Goal: Contribute content: Add original content to the website for others to see

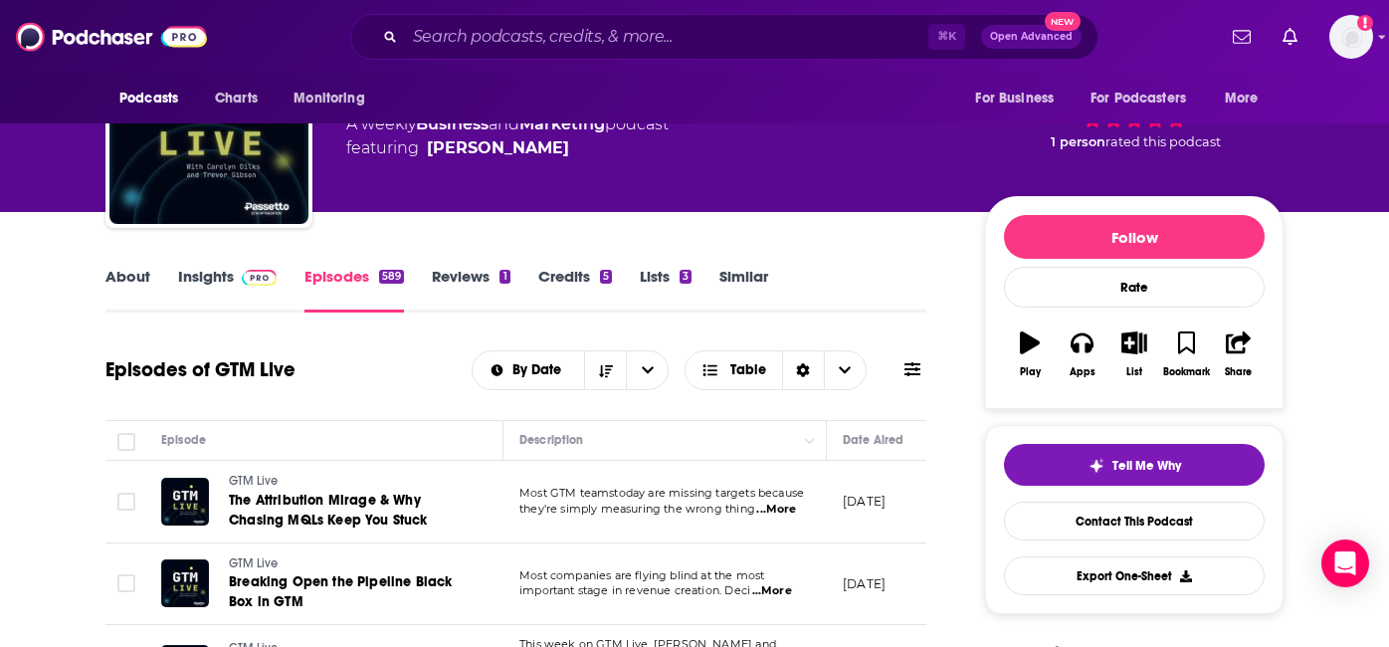
scroll to position [112, 0]
click at [1108, 471] on div "Tell Me Why" at bounding box center [1134, 466] width 93 height 16
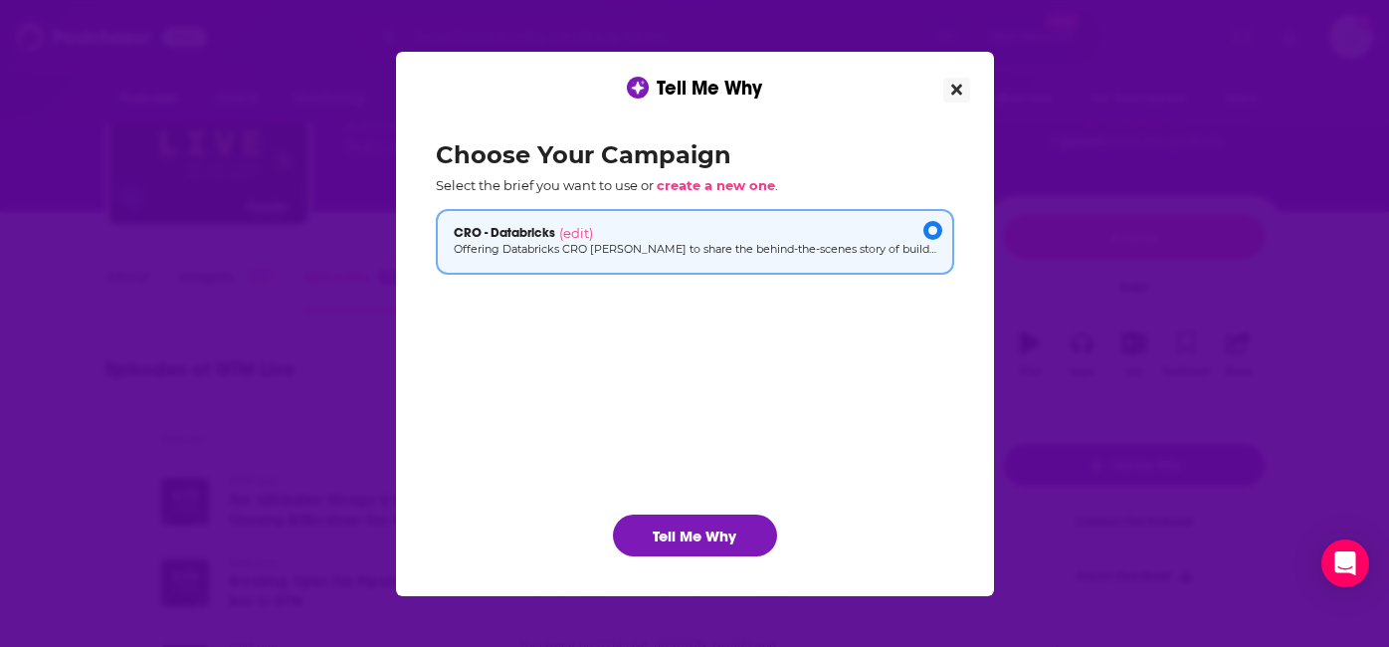
scroll to position [0, 0]
click at [723, 191] on span "create a new one" at bounding box center [716, 185] width 118 height 16
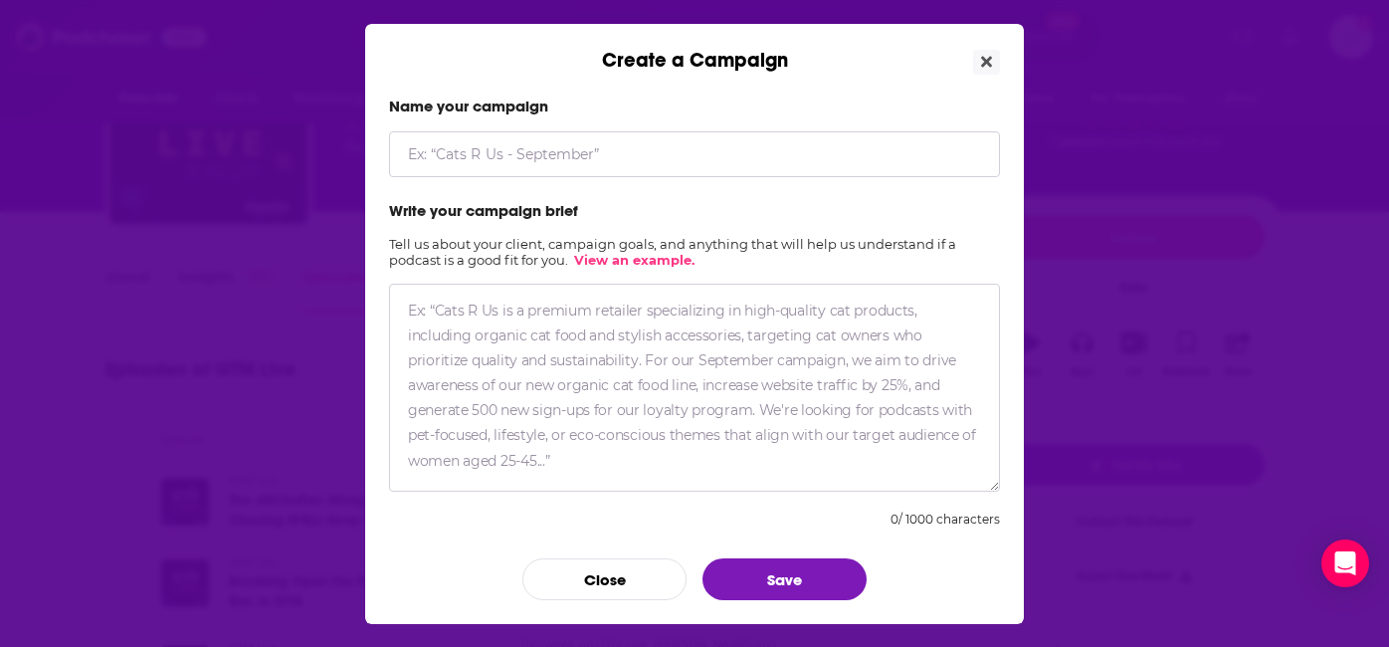
click at [583, 146] on input "Create a Campaign" at bounding box center [694, 154] width 611 height 46
type input "Arsalan - Mastercard"
click at [540, 329] on textarea "Create a Campaign" at bounding box center [694, 388] width 611 height 208
paste textarea "Arsalan Tavakoli-Shiraji is a co-founder and SVP of Field Engineering at Databr…"
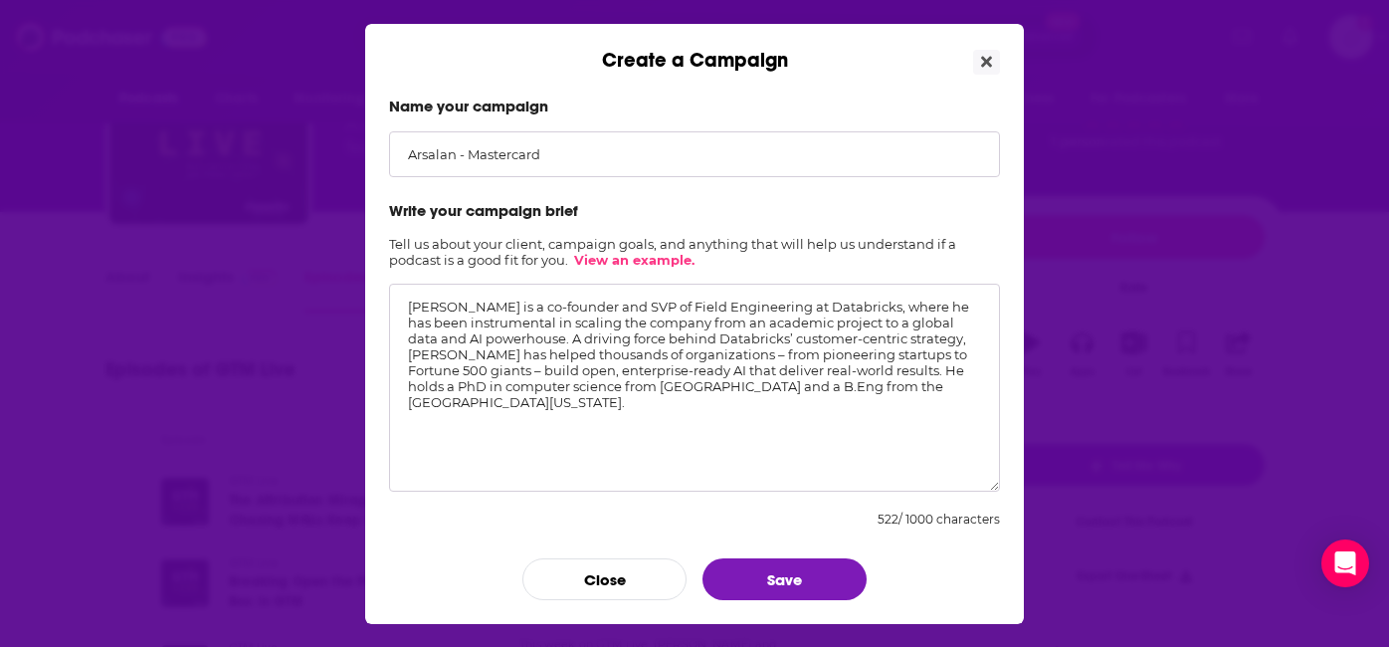
paste textarea "Mastercard GenAI Story Summary Mastercard partnered with Databricks to transfor…"
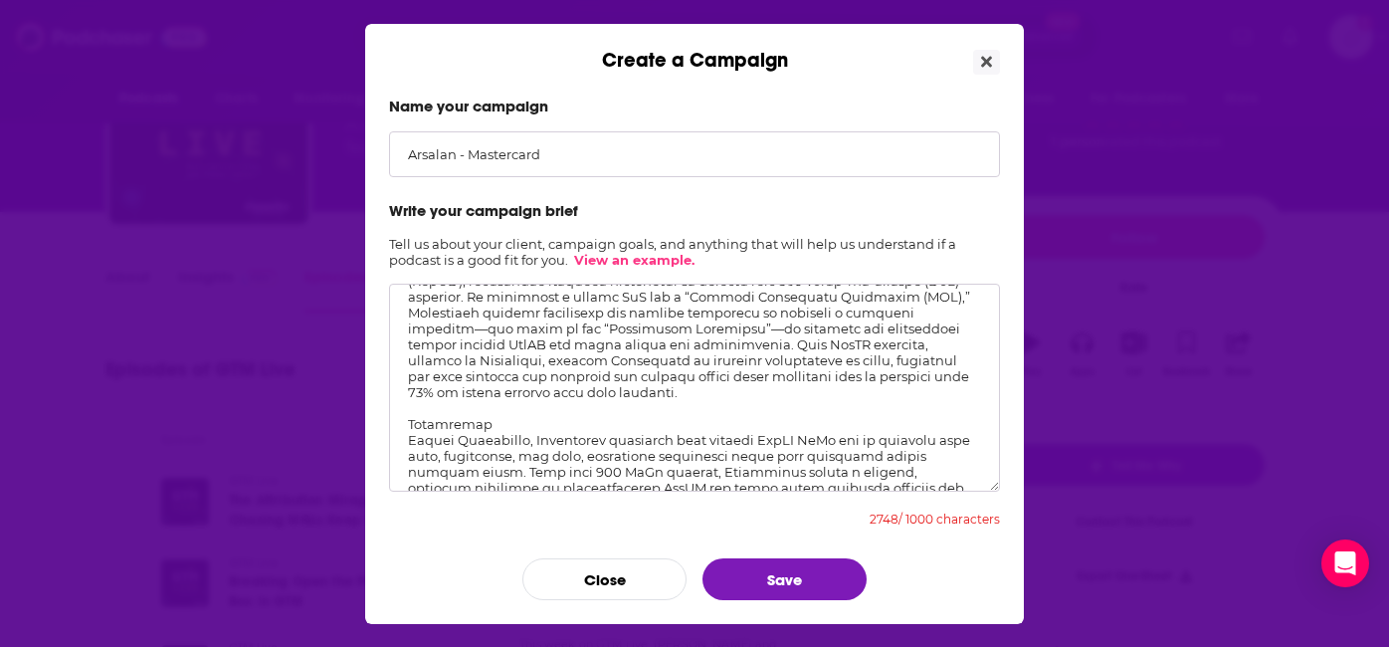
scroll to position [297, 0]
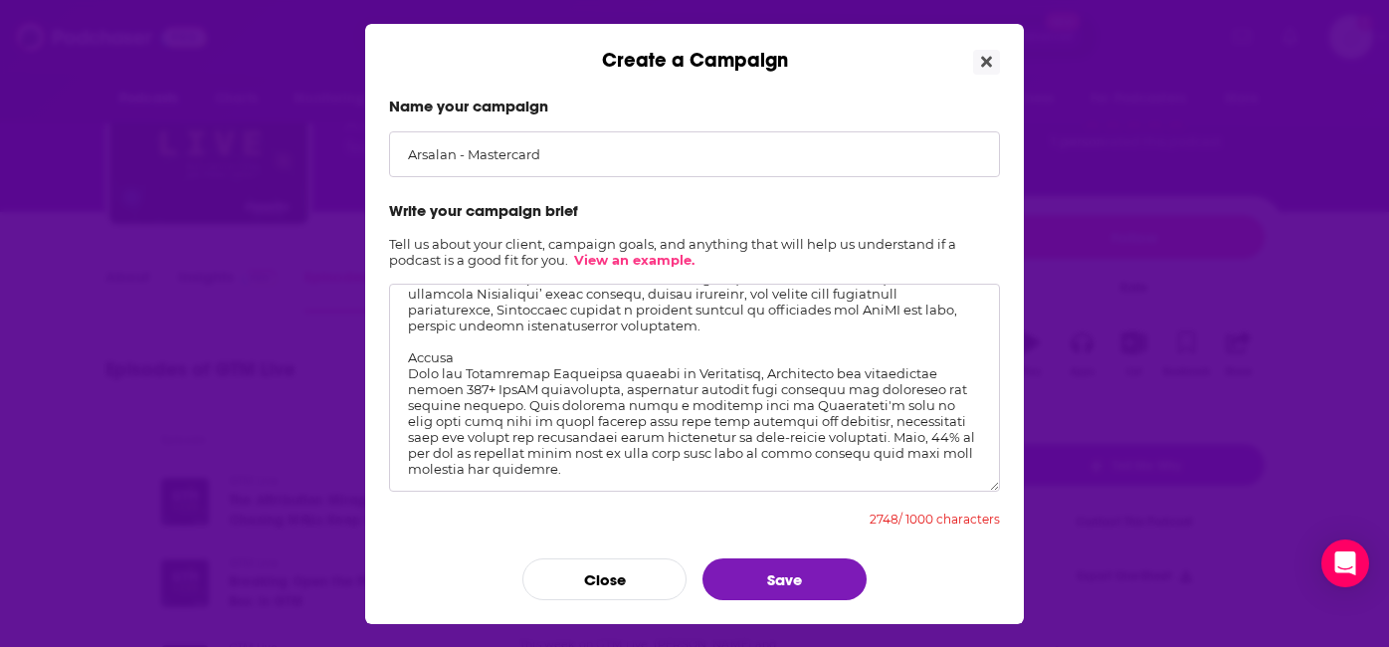
drag, startPoint x: 409, startPoint y: 309, endPoint x: 957, endPoint y: 615, distance: 627.5
click at [957, 615] on div "Name your campaign Arsalan - Mastercard Write your campaign brief Tell us about…" at bounding box center [694, 348] width 659 height 551
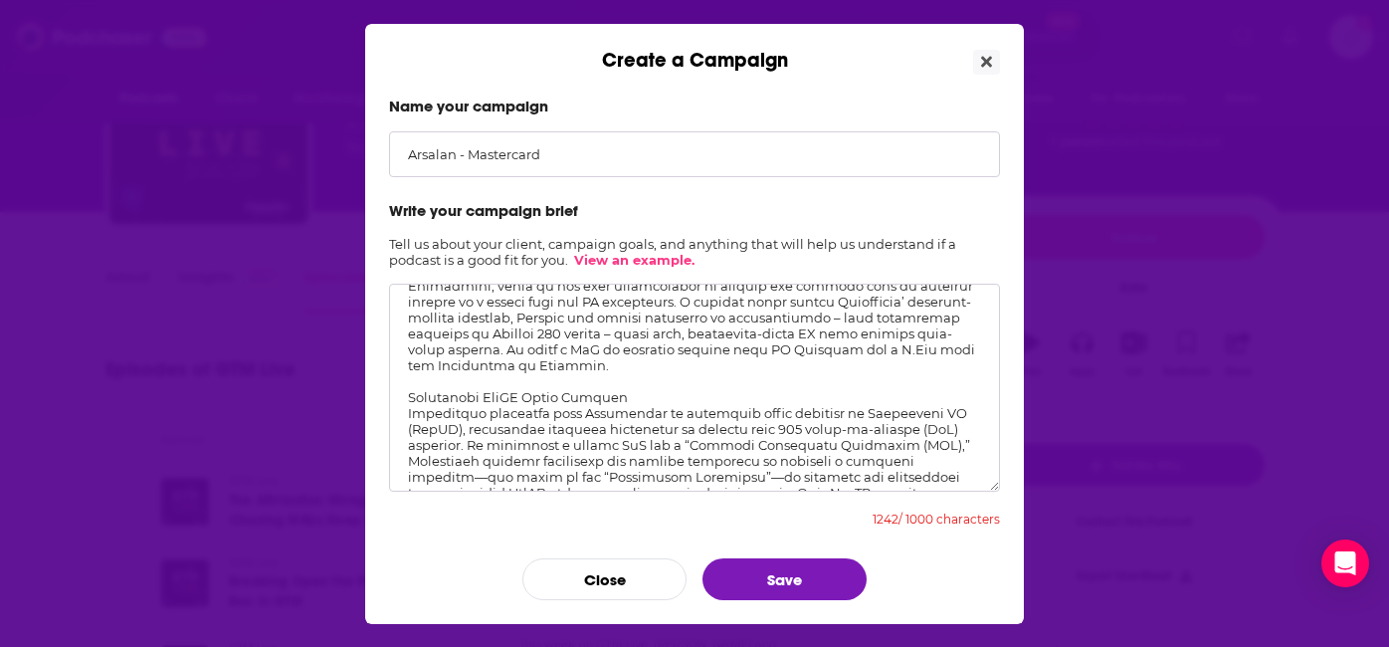
scroll to position [0, 0]
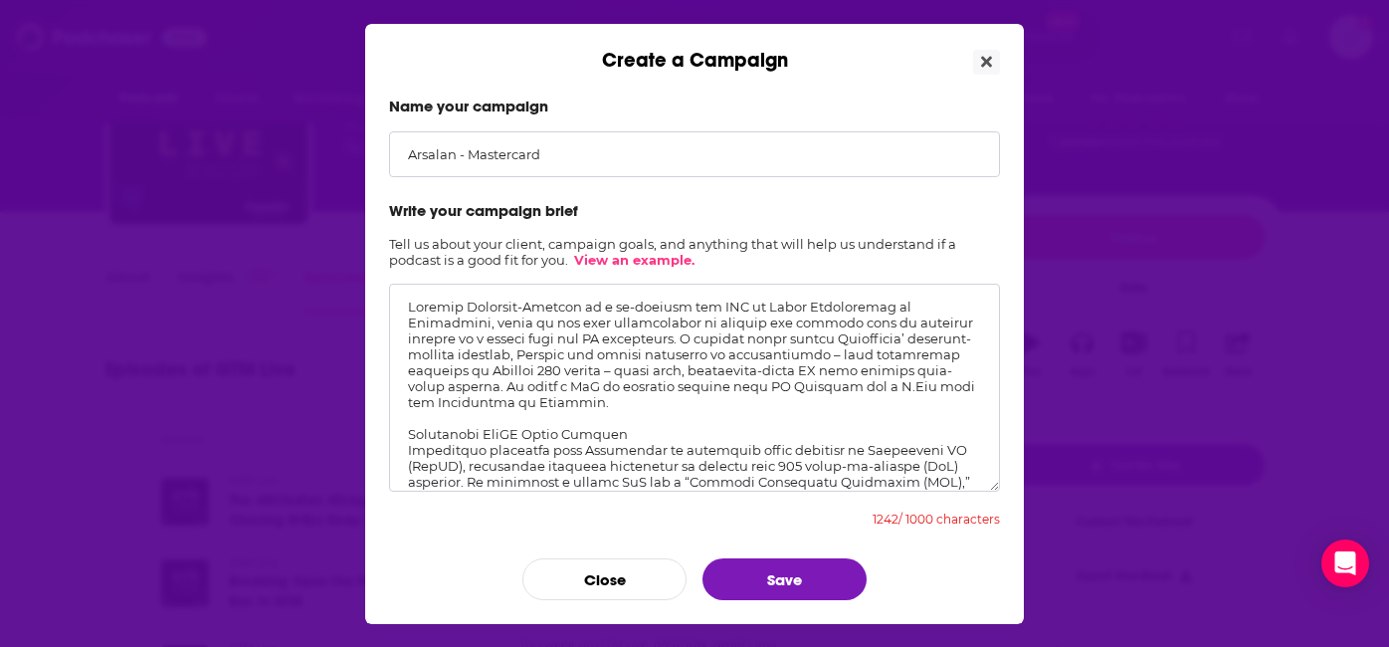
drag, startPoint x: 641, startPoint y: 425, endPoint x: 384, endPoint y: 425, distance: 256.7
click at [384, 425] on div "Name your campaign Arsalan - Mastercard Write your campaign brief Tell us about…" at bounding box center [694, 348] width 659 height 551
drag, startPoint x: 645, startPoint y: 436, endPoint x: 401, endPoint y: 434, distance: 243.8
click at [401, 434] on textarea "Create a Campaign" at bounding box center [694, 388] width 611 height 208
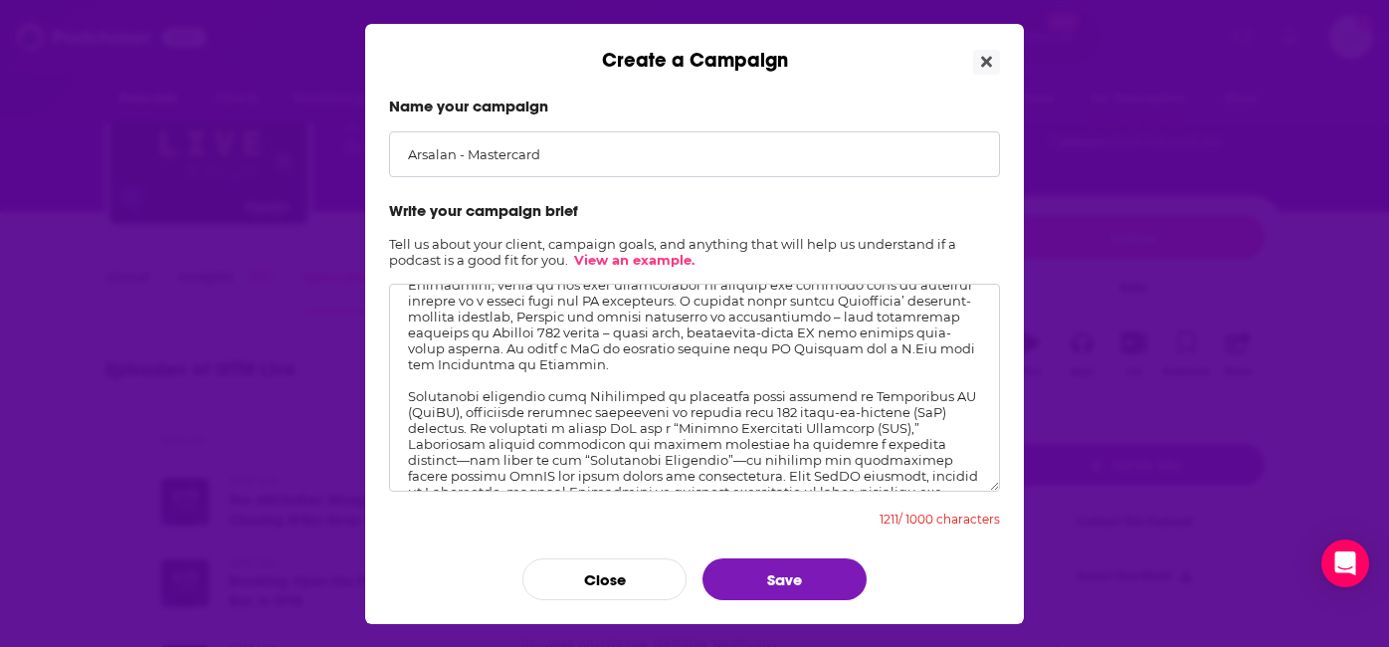
scroll to position [93, 0]
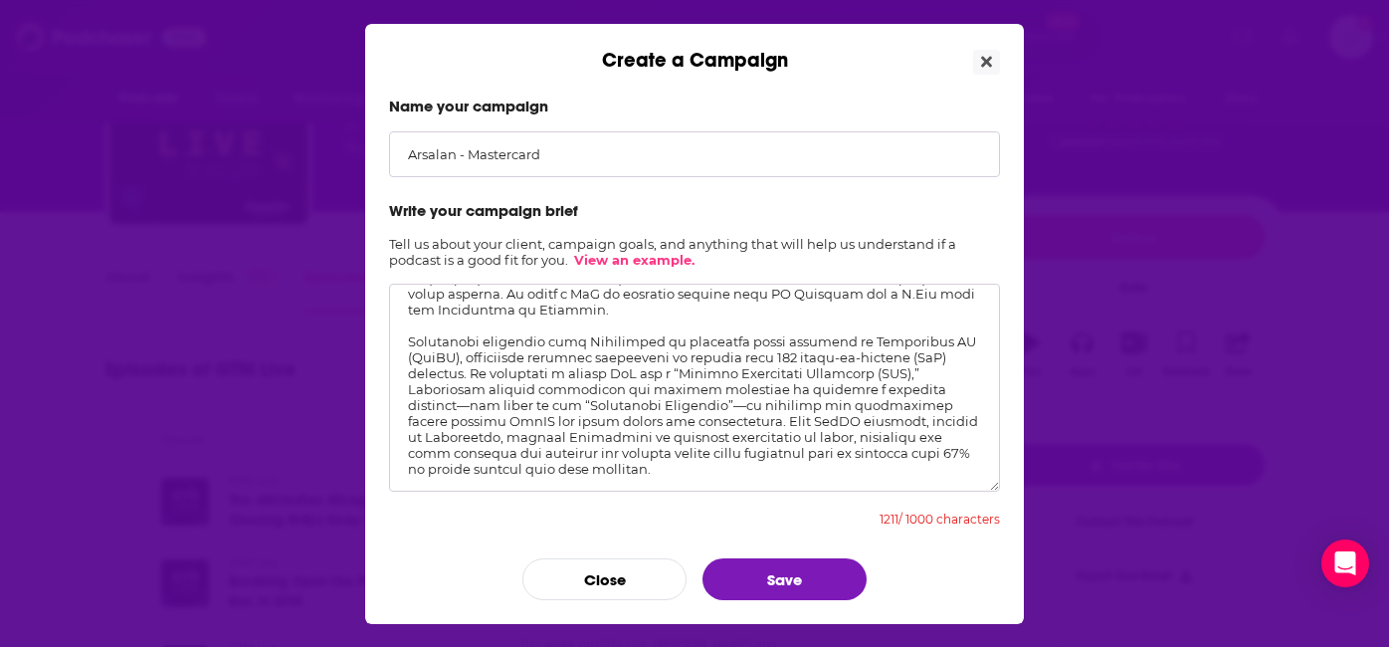
drag, startPoint x: 922, startPoint y: 370, endPoint x: 468, endPoint y: 377, distance: 454.7
click at [468, 377] on textarea "Create a Campaign" at bounding box center [694, 388] width 611 height 208
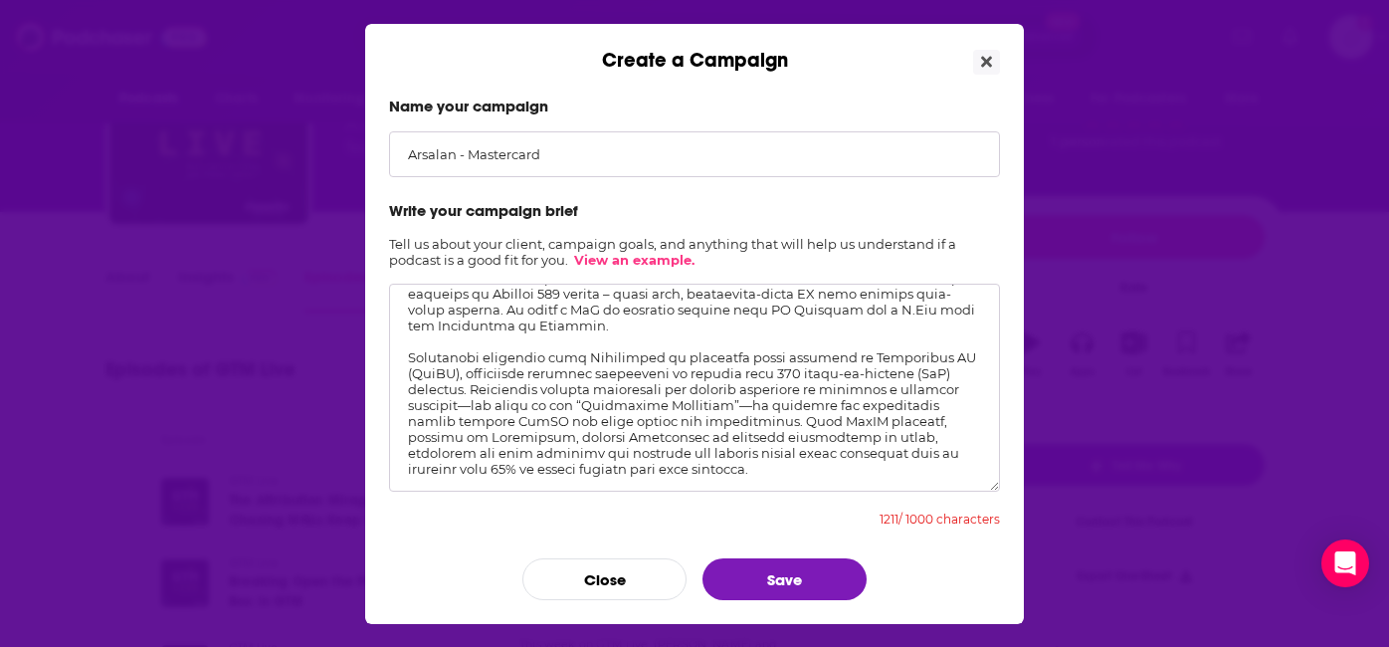
scroll to position [77, 0]
drag, startPoint x: 481, startPoint y: 438, endPoint x: 749, endPoint y: 419, distance: 269.3
click at [749, 419] on textarea "Create a Campaign" at bounding box center [694, 388] width 611 height 208
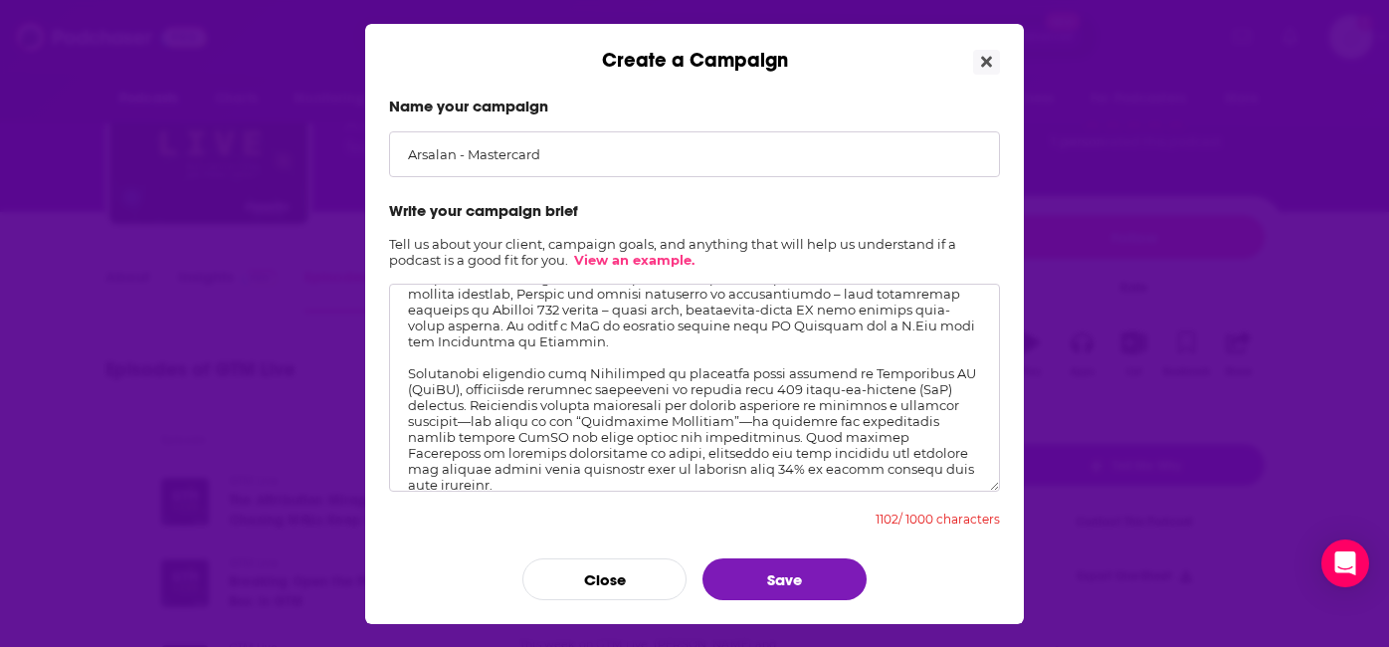
click at [844, 455] on textarea "Create a Campaign" at bounding box center [694, 388] width 611 height 208
click at [789, 567] on button "Save" at bounding box center [784, 579] width 164 height 42
click at [701, 366] on textarea "Create a Campaign" at bounding box center [694, 388] width 611 height 208
drag, startPoint x: 722, startPoint y: 437, endPoint x: 783, endPoint y: 387, distance: 78.5
click at [783, 387] on textarea "Create a Campaign" at bounding box center [694, 388] width 611 height 208
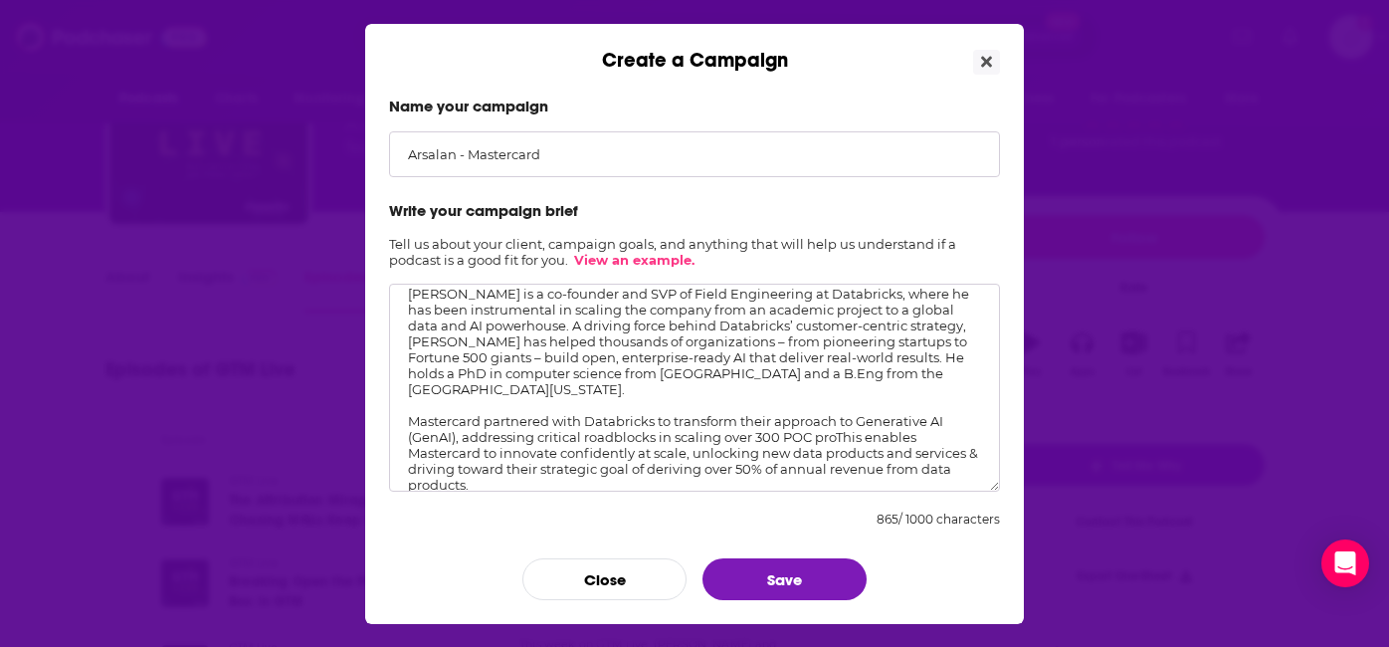
scroll to position [29, 0]
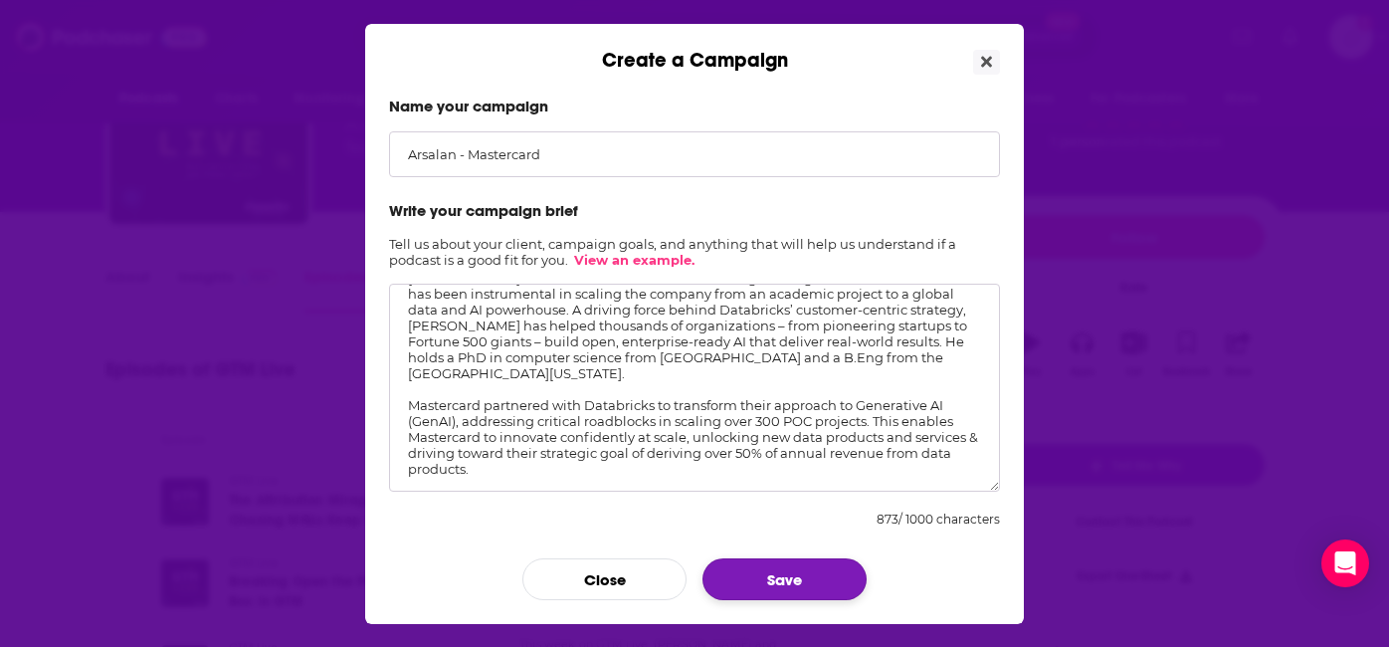
type textarea "Arsalan Tavakoli-Shiraji is a co-founder and SVP of Field Engineering at Databr…"
click at [795, 574] on button "Save" at bounding box center [784, 579] width 164 height 42
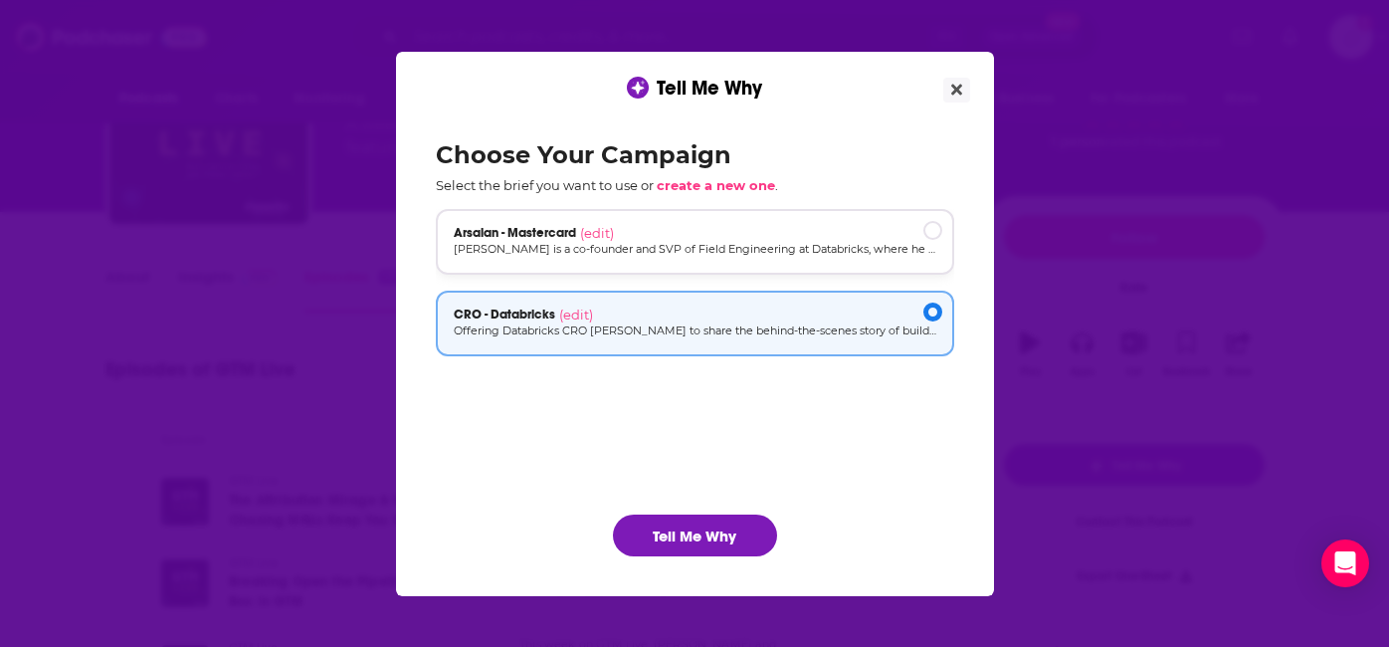
click at [710, 246] on p "Arsalan Tavakoli-Shiraji is a co-founder and SVP of Field Engineering at Databr…" at bounding box center [695, 249] width 483 height 17
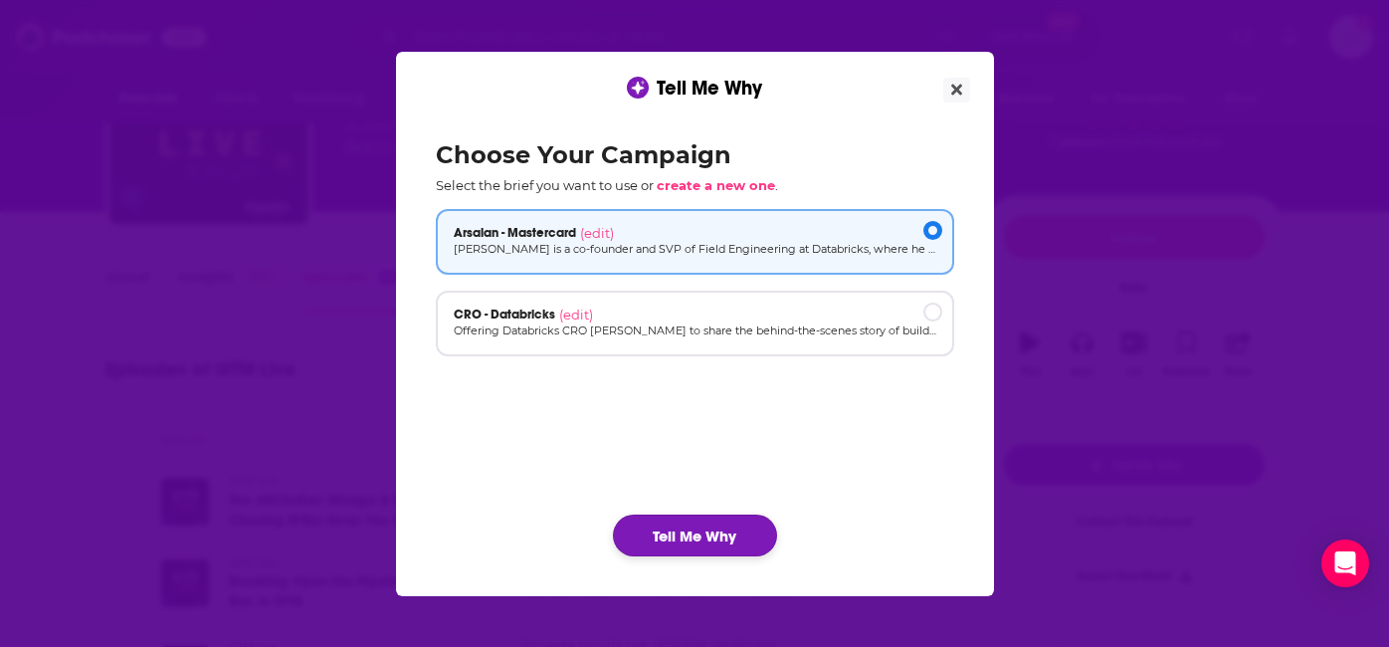
click at [721, 528] on button "Tell Me Why" at bounding box center [695, 535] width 164 height 42
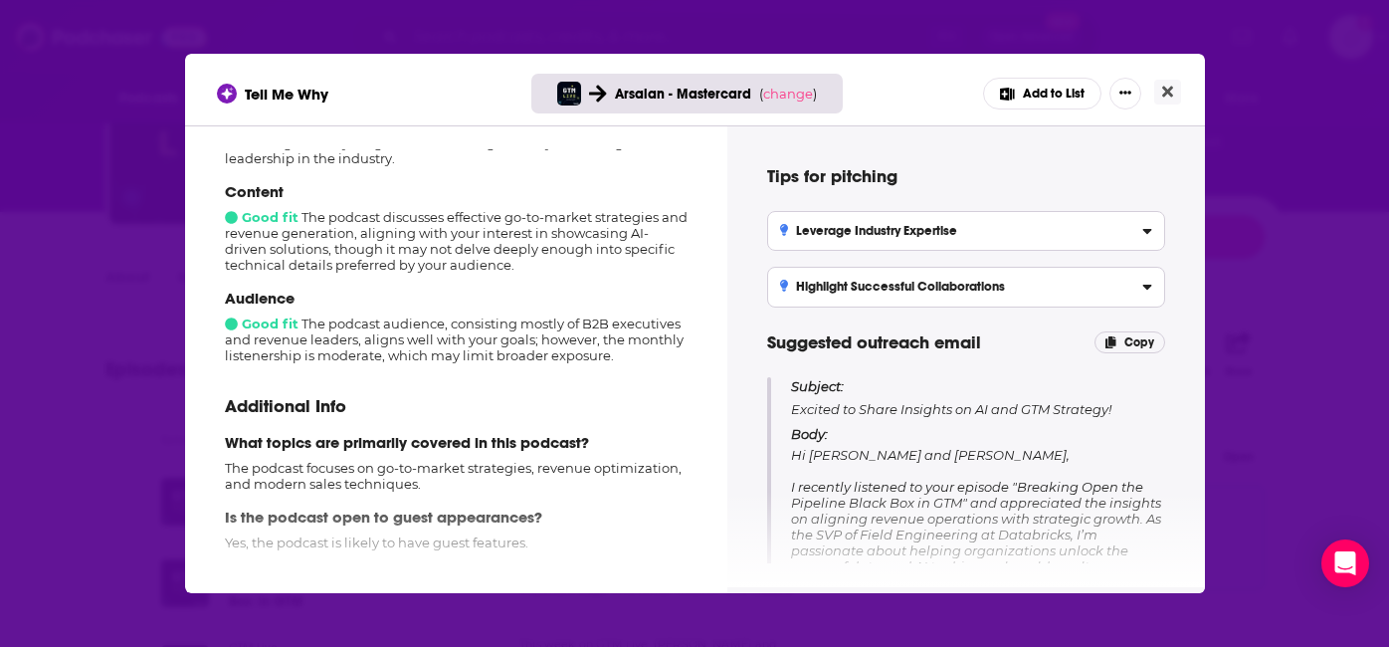
scroll to position [336, 0]
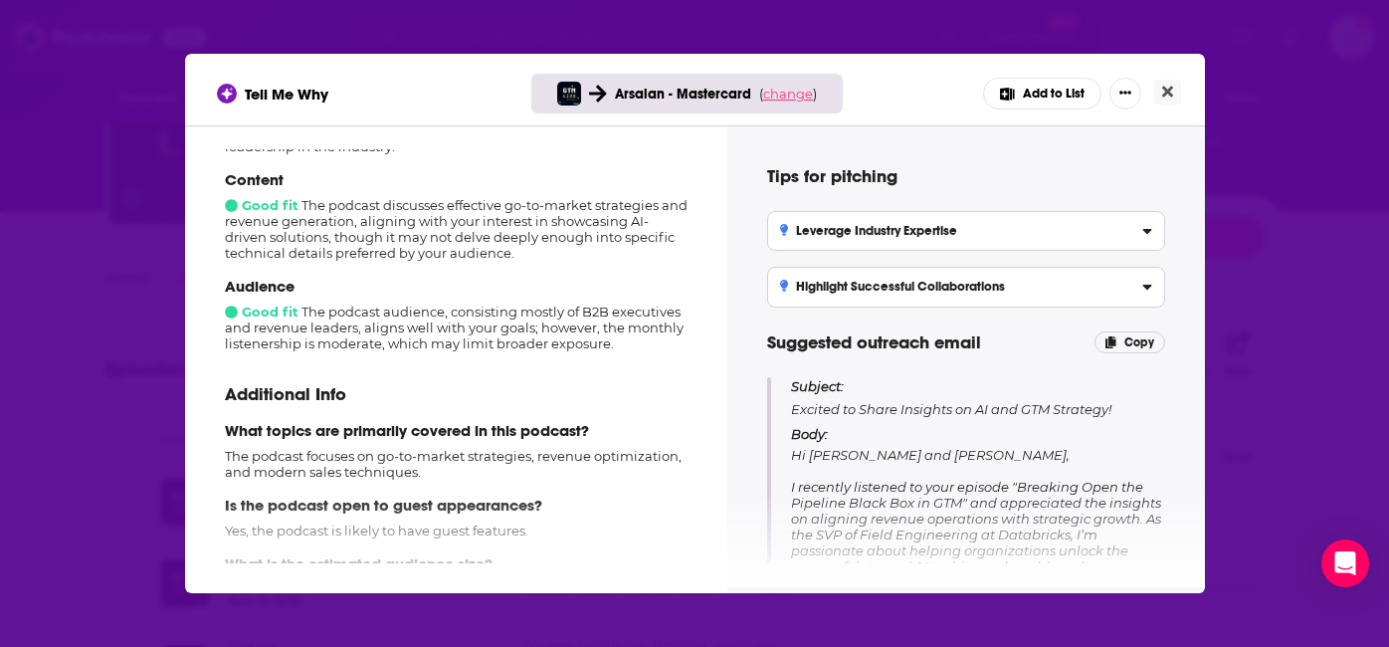
click at [788, 97] on span "change" at bounding box center [788, 94] width 50 height 16
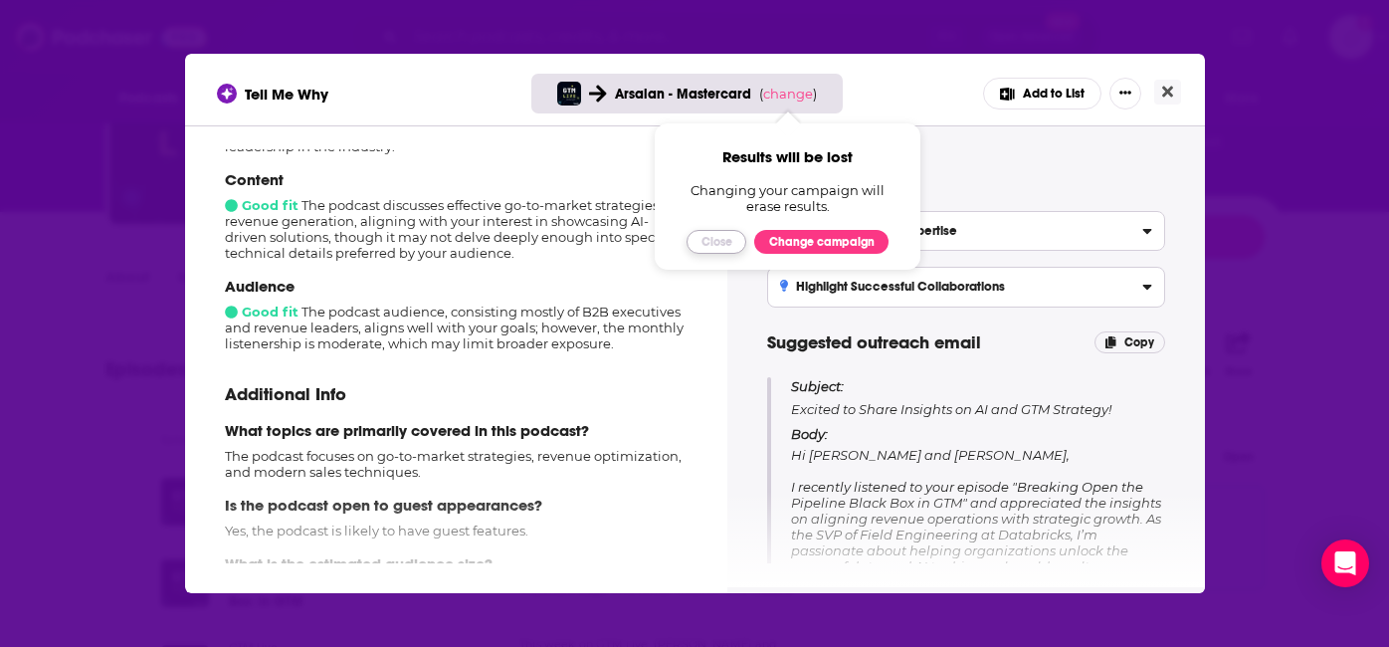
click at [714, 243] on button "Close" at bounding box center [716, 242] width 60 height 24
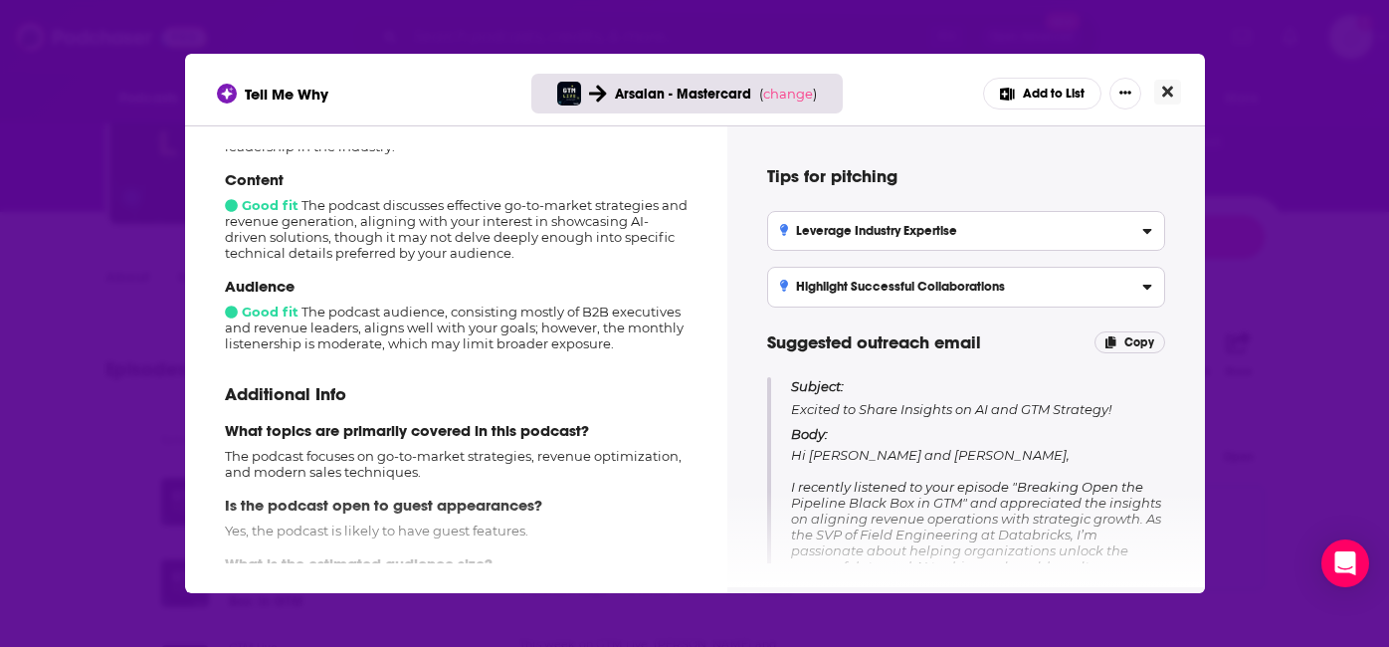
click at [1169, 89] on icon "Close" at bounding box center [1167, 92] width 11 height 11
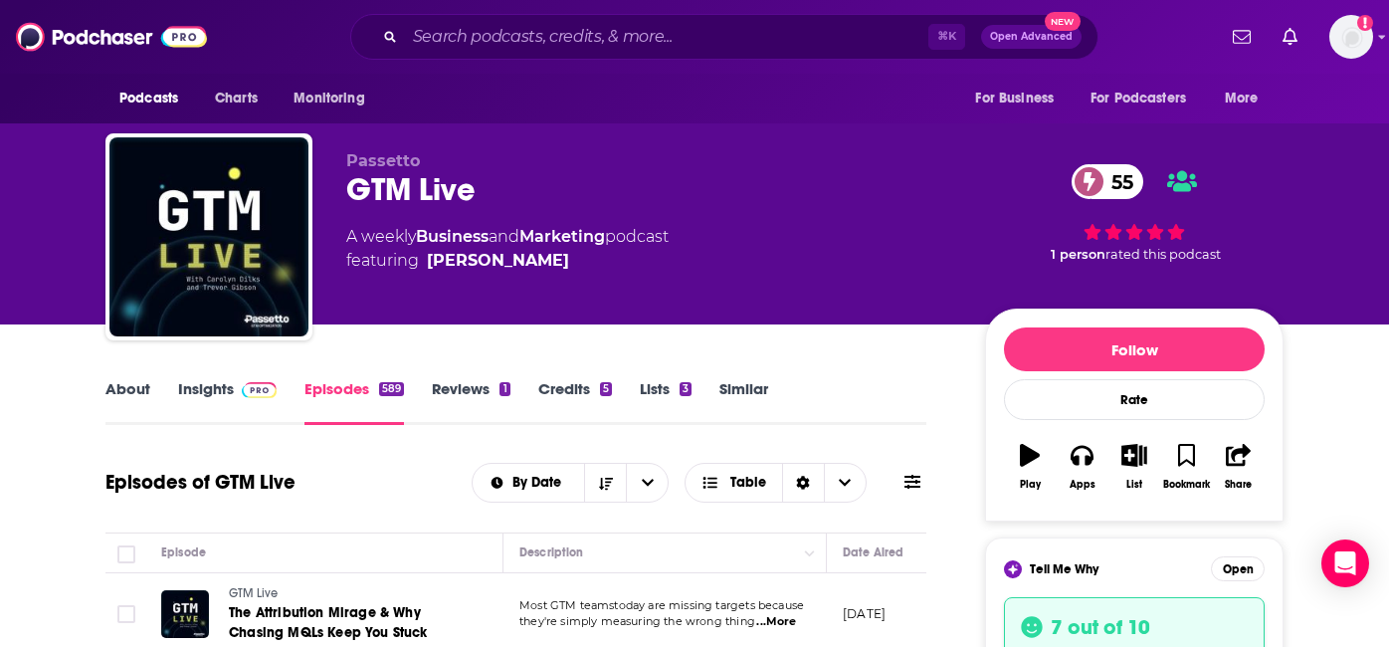
scroll to position [112, 0]
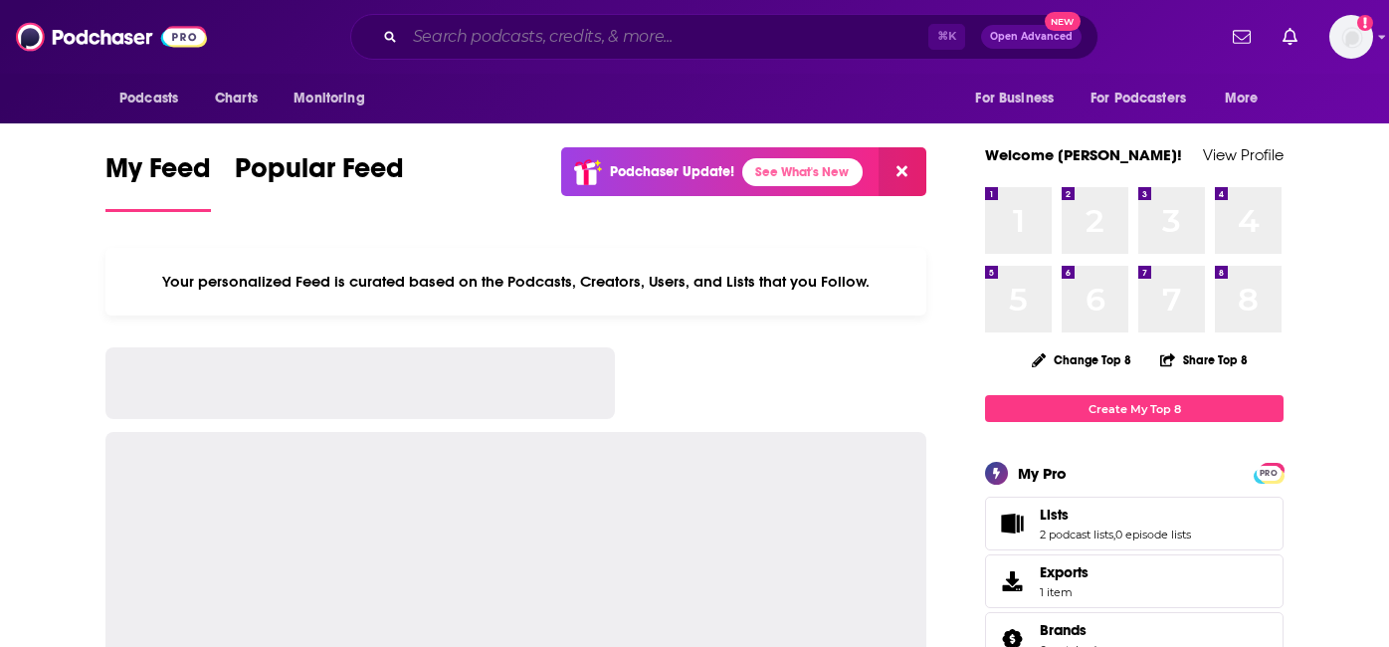
click at [515, 35] on input "Search podcasts, credits, & more..." at bounding box center [666, 37] width 523 height 32
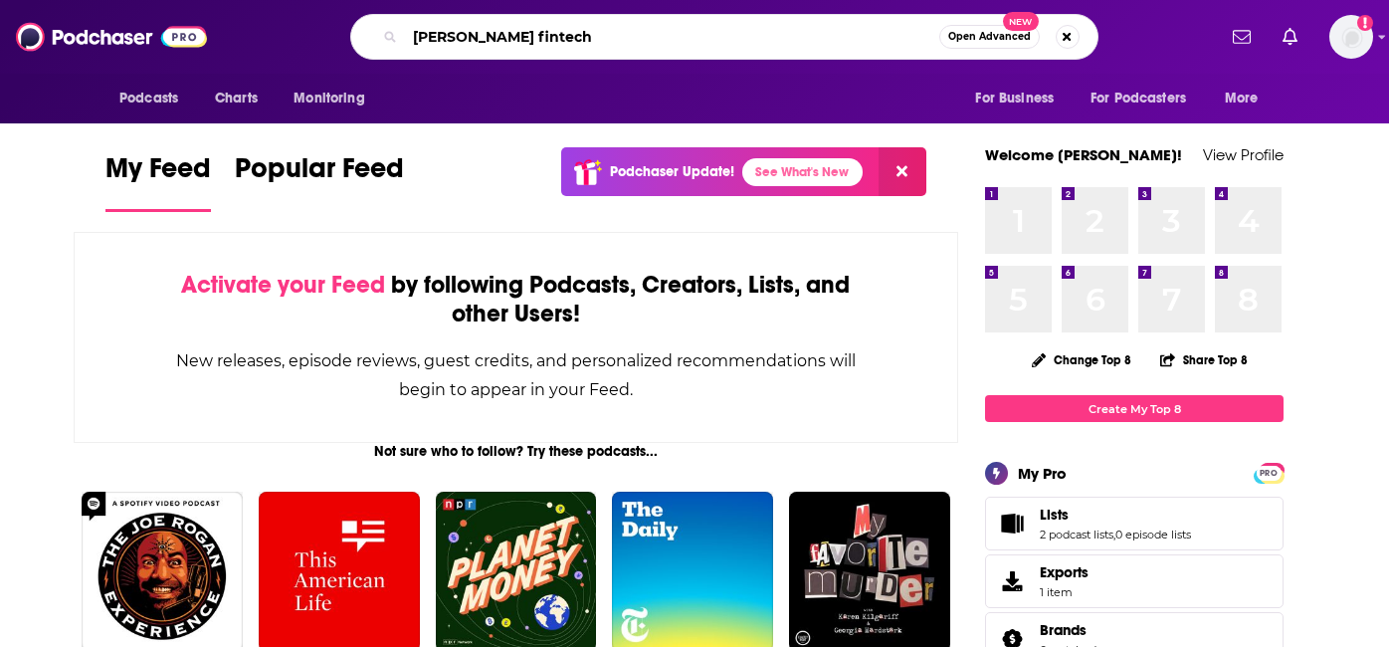
type input "wharton fintech"
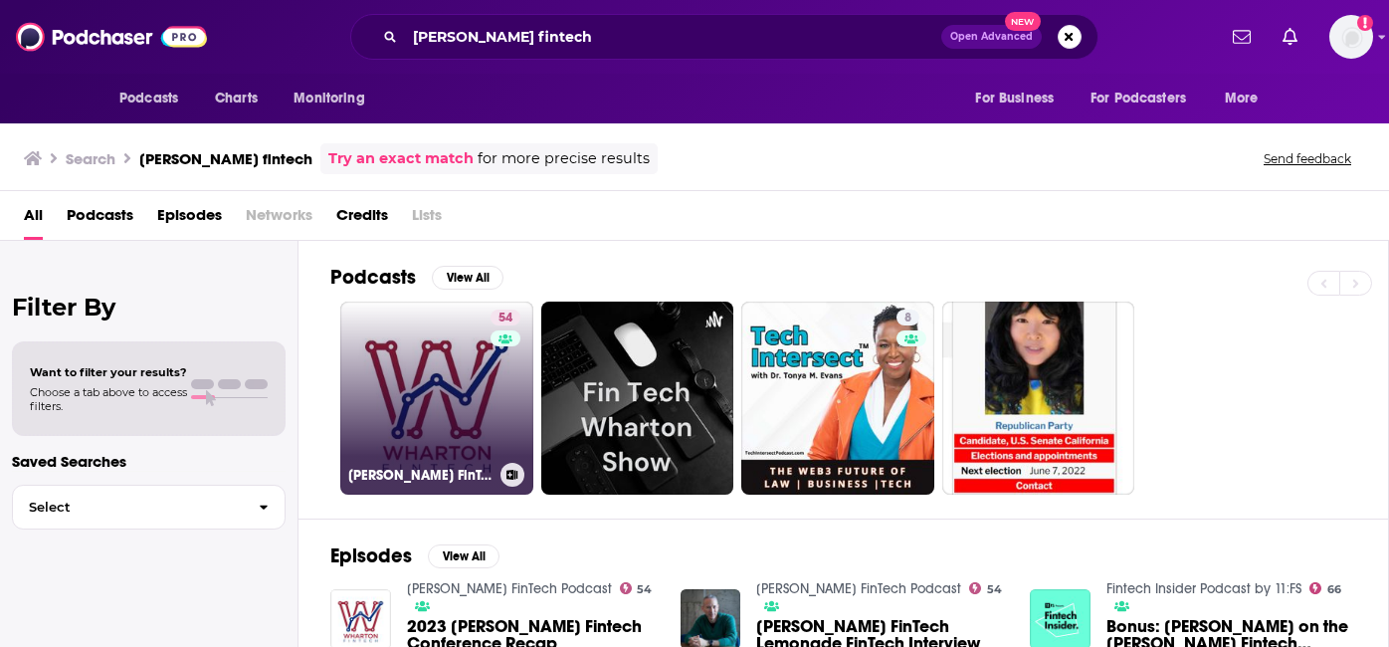
click at [400, 387] on link "54 Wharton FinTech Podcast" at bounding box center [436, 397] width 193 height 193
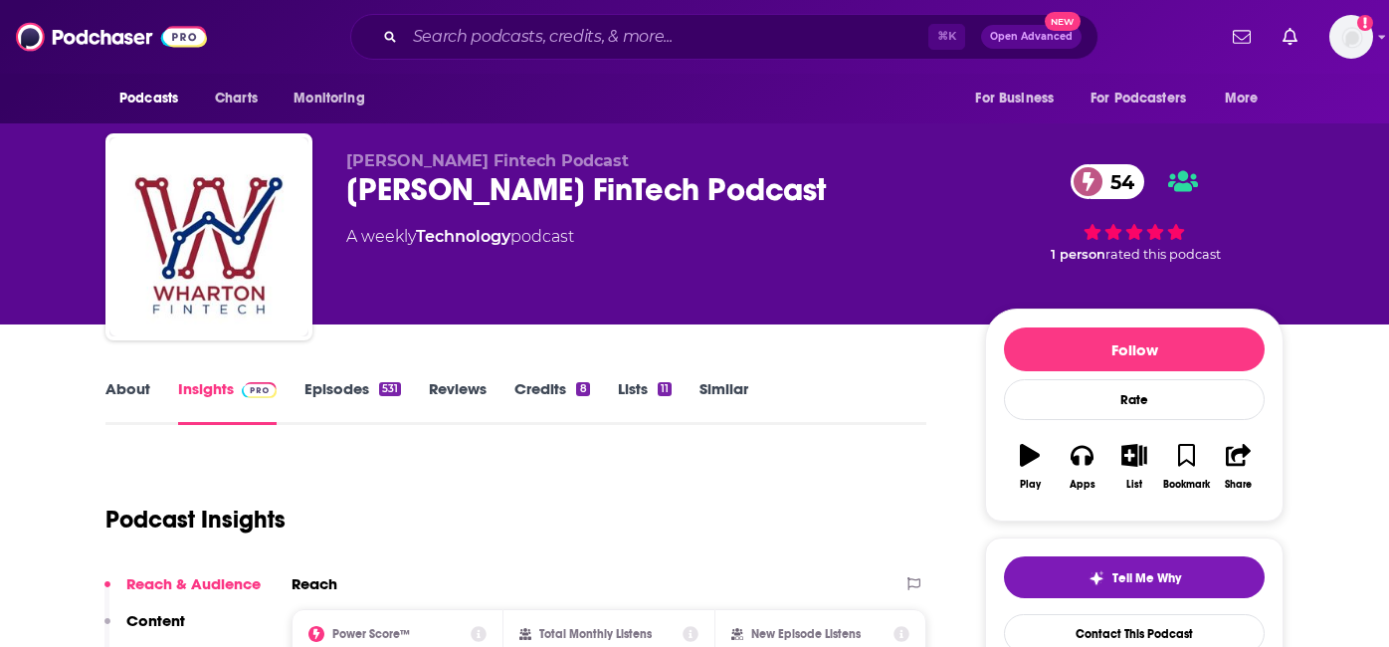
click at [364, 390] on link "Episodes 531" at bounding box center [352, 402] width 97 height 46
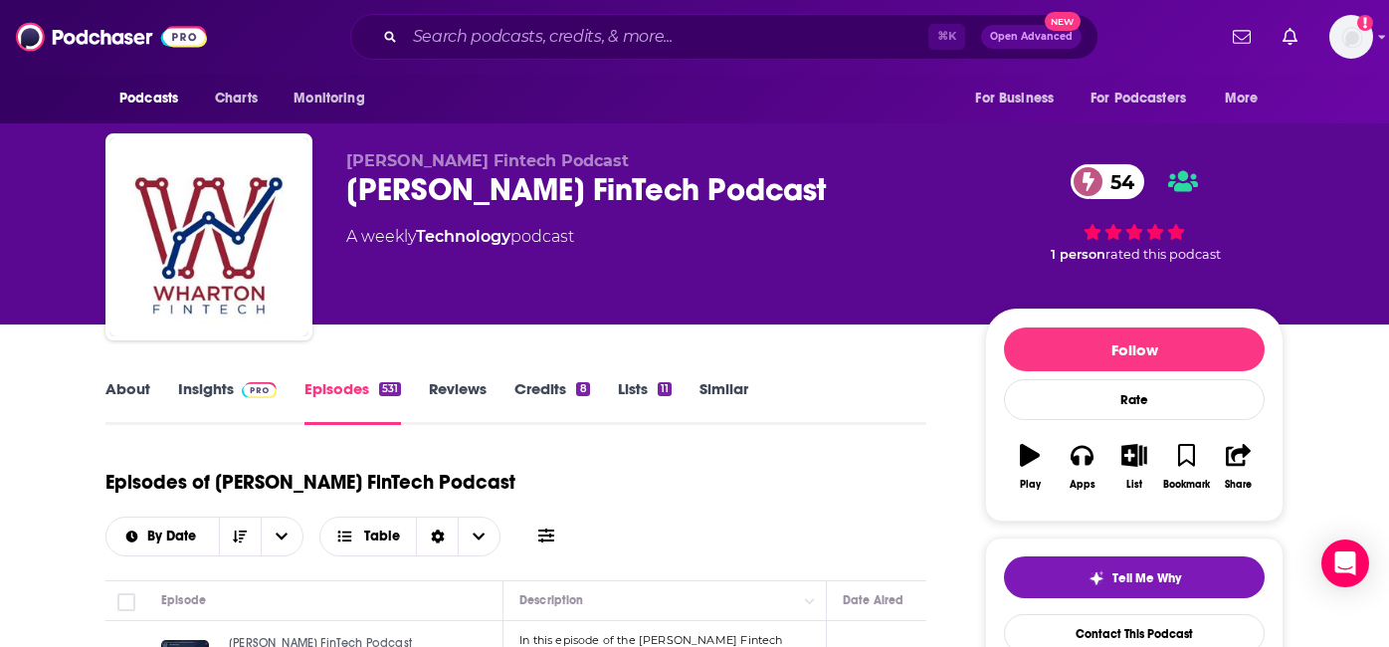
click at [1125, 552] on div "Tell Me Why Contact This Podcast Export One-Sheet" at bounding box center [1134, 631] width 298 height 189
click at [1122, 566] on button "Tell Me Why" at bounding box center [1134, 577] width 261 height 42
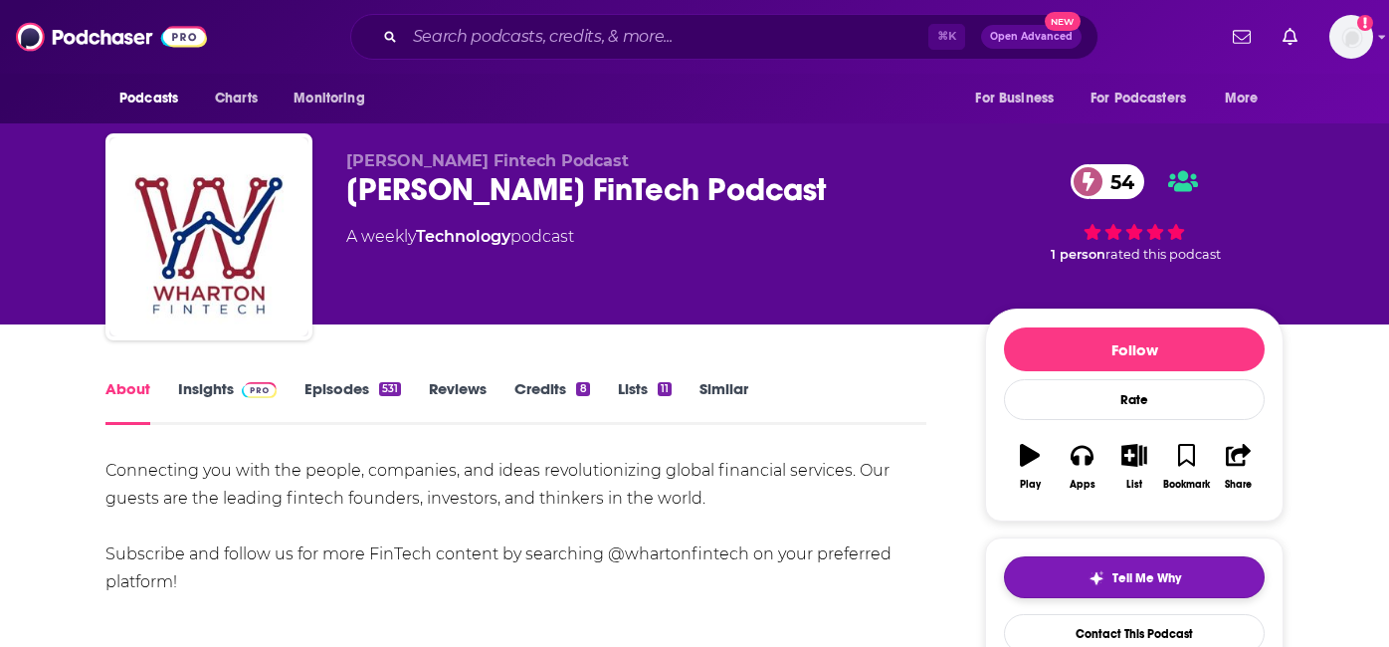
click at [1170, 568] on button "Tell Me Why" at bounding box center [1134, 577] width 261 height 42
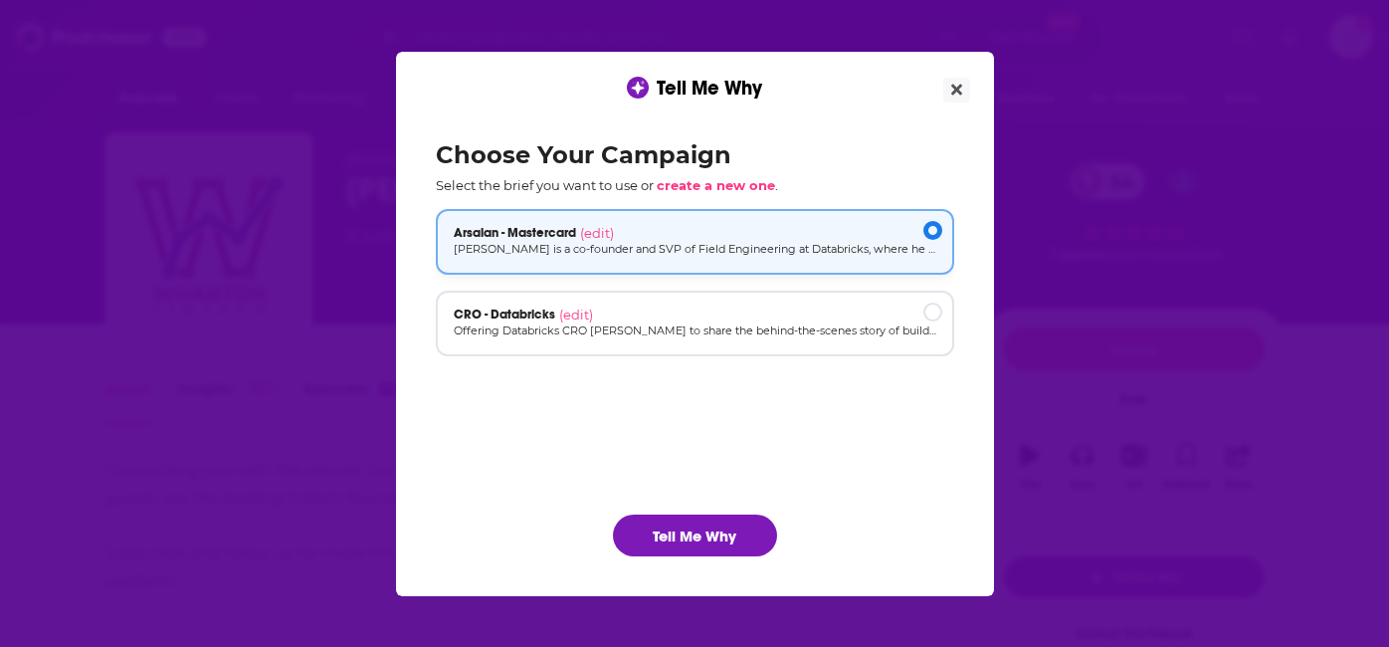
click at [765, 226] on div "Arsalan - Mastercard (edit)" at bounding box center [695, 233] width 483 height 16
click at [710, 526] on button "Tell Me Why" at bounding box center [695, 535] width 164 height 42
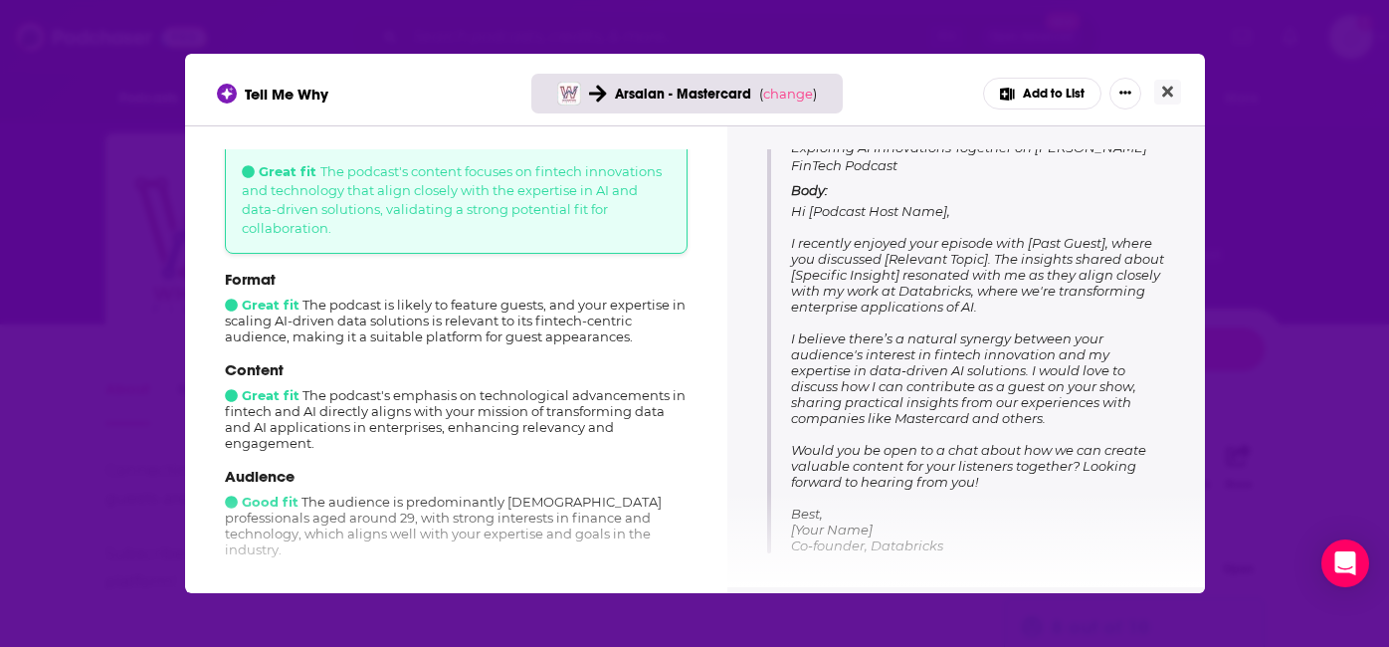
scroll to position [266, 0]
